Goal: Download file/media

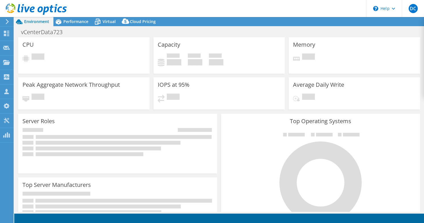
select select "USD"
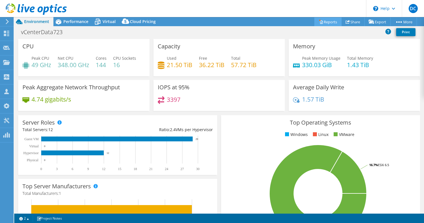
click at [323, 21] on link "Reports" at bounding box center [327, 21] width 27 height 9
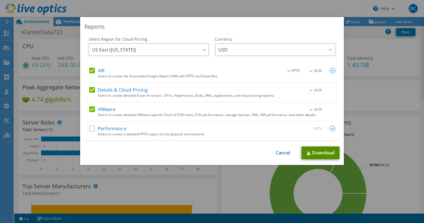
click at [330, 154] on link "Download" at bounding box center [320, 152] width 38 height 13
click at [90, 72] on label "AIR" at bounding box center [96, 71] width 15 height 6
click at [0, 0] on input "AIR" at bounding box center [0, 0] width 0 height 0
click at [90, 87] on label "Details & Cloud Pricing" at bounding box center [118, 90] width 59 height 6
click at [0, 0] on input "Details & Cloud Pricing" at bounding box center [0, 0] width 0 height 0
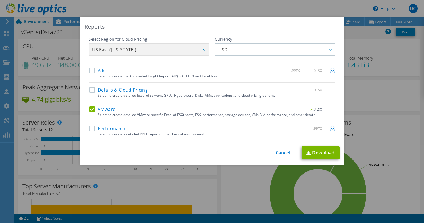
click at [89, 110] on label "VMware" at bounding box center [102, 109] width 26 height 6
click at [0, 0] on input "VMware" at bounding box center [0, 0] width 0 height 0
click at [91, 127] on label "Performance" at bounding box center [107, 129] width 37 height 6
click at [0, 0] on input "Performance" at bounding box center [0, 0] width 0 height 0
click at [332, 128] on img at bounding box center [333, 129] width 6 height 6
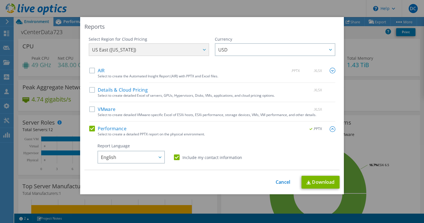
scroll to position [85, 0]
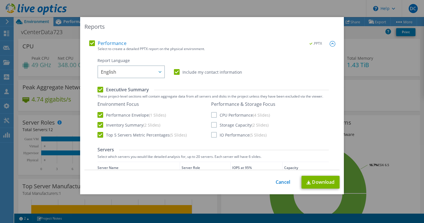
click at [212, 116] on label "CPU Performance (4 Slides)" at bounding box center [240, 115] width 59 height 6
click at [0, 0] on input "CPU Performance (4 Slides)" at bounding box center [0, 0] width 0 height 0
click at [213, 136] on label "IO Performance (5 Slides)" at bounding box center [238, 135] width 55 height 6
click at [0, 0] on input "IO Performance (5 Slides)" at bounding box center [0, 0] width 0 height 0
click at [212, 125] on label "Storage Capacity (2 Slides)" at bounding box center [239, 125] width 57 height 6
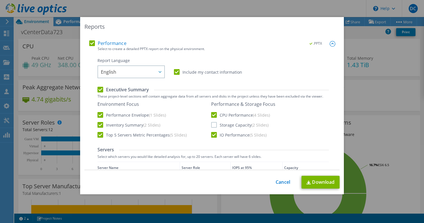
click at [0, 0] on input "Storage Capacity (2 Slides)" at bounding box center [0, 0] width 0 height 0
drag, startPoint x: 117, startPoint y: 115, endPoint x: 118, endPoint y: 120, distance: 5.0
click at [117, 115] on label "Performance Envelope (1 Slides)" at bounding box center [131, 115] width 68 height 6
click at [0, 0] on input "Performance Envelope (1 Slides)" at bounding box center [0, 0] width 0 height 0
click at [119, 114] on label "Performance Envelope (1 Slides)" at bounding box center [131, 115] width 68 height 6
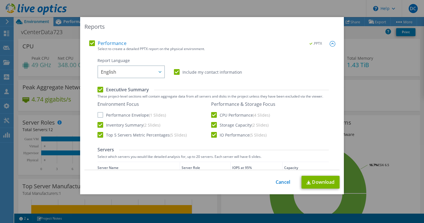
click at [0, 0] on input "Performance Envelope (1 Slides)" at bounding box center [0, 0] width 0 height 0
click at [123, 126] on label "Inventory Summary (2 Slides)" at bounding box center [128, 125] width 63 height 6
click at [0, 0] on input "Inventory Summary (2 Slides)" at bounding box center [0, 0] width 0 height 0
click at [126, 133] on label "Top 5 Servers Metric Percentages (5 Slides)" at bounding box center [141, 135] width 89 height 6
click at [0, 0] on input "Top 5 Servers Metric Percentages (5 Slides)" at bounding box center [0, 0] width 0 height 0
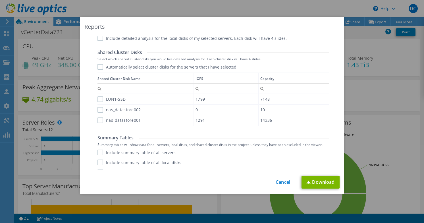
scroll to position [350, 0]
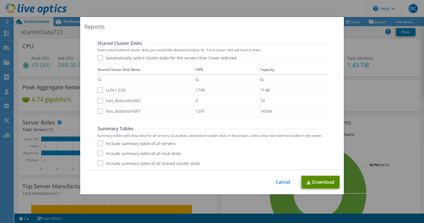
click at [323, 184] on link "Download" at bounding box center [320, 182] width 38 height 13
click at [245, 176] on div "This process may take a while, please wait... Cancel Download" at bounding box center [211, 182] width 255 height 13
click at [281, 181] on link "Cancel" at bounding box center [283, 181] width 14 height 5
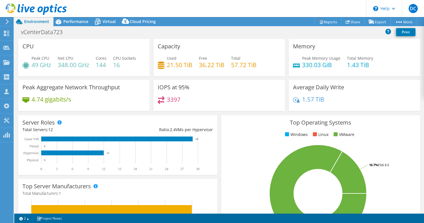
click at [222, 178] on div "Top Operating Systems Windows Linux VMware 83.3% ESXi 6.7 16.7% ESXi 6.5" at bounding box center [320, 183] width 199 height 136
